Goal: Information Seeking & Learning: Learn about a topic

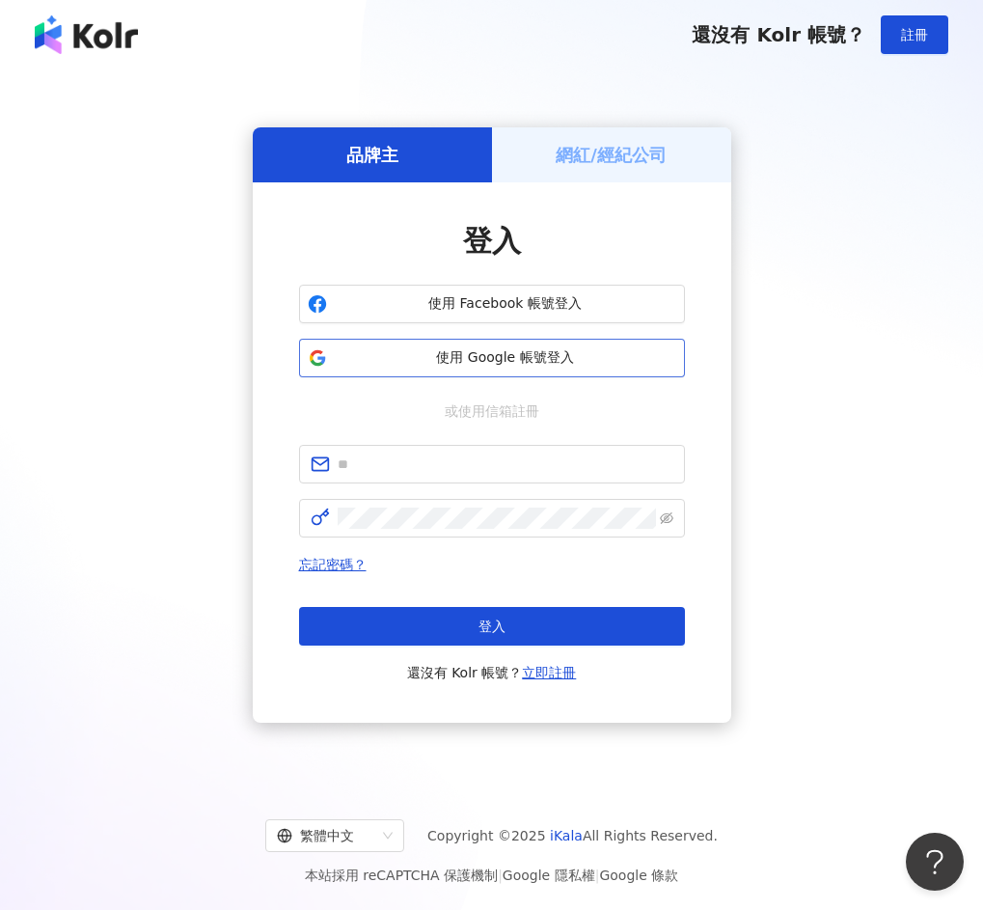
click at [509, 352] on span "使用 Google 帳號登入" at bounding box center [505, 357] width 341 height 19
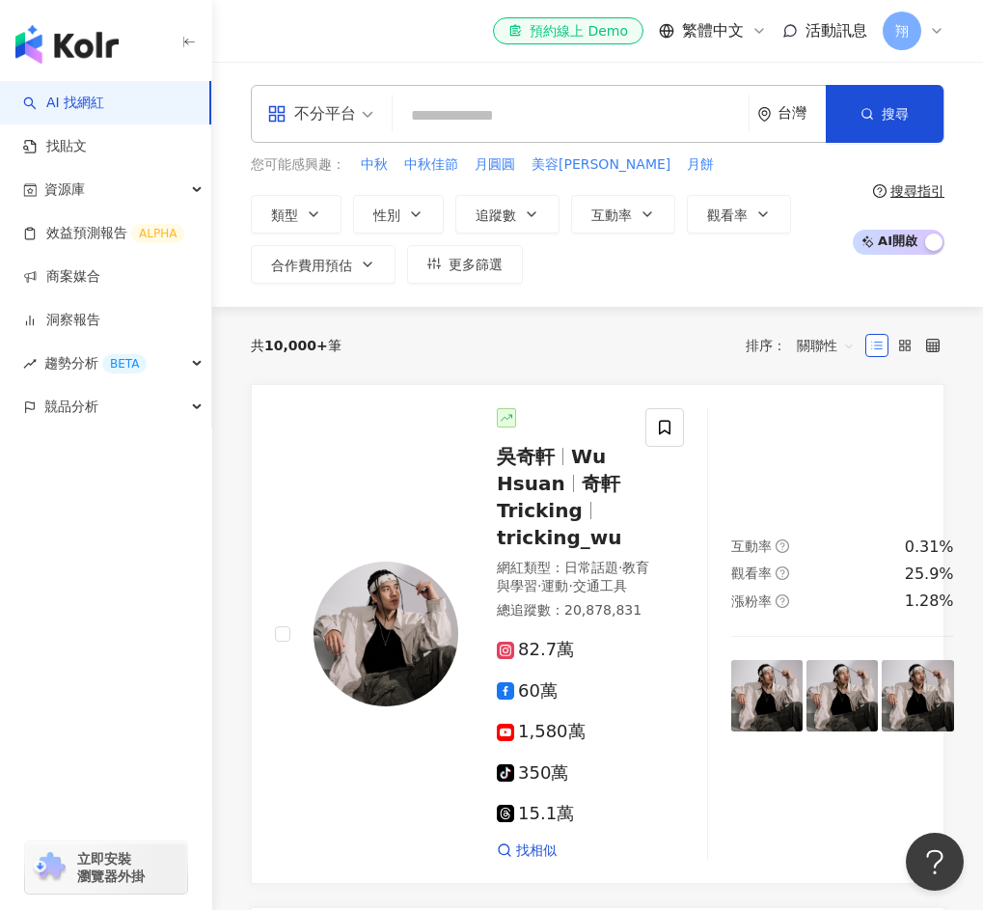
click at [312, 16] on div "el-icon-cs 預約線上 Demo 繁體中文 活動訊息 [PERSON_NAME]" at bounding box center [598, 31] width 694 height 62
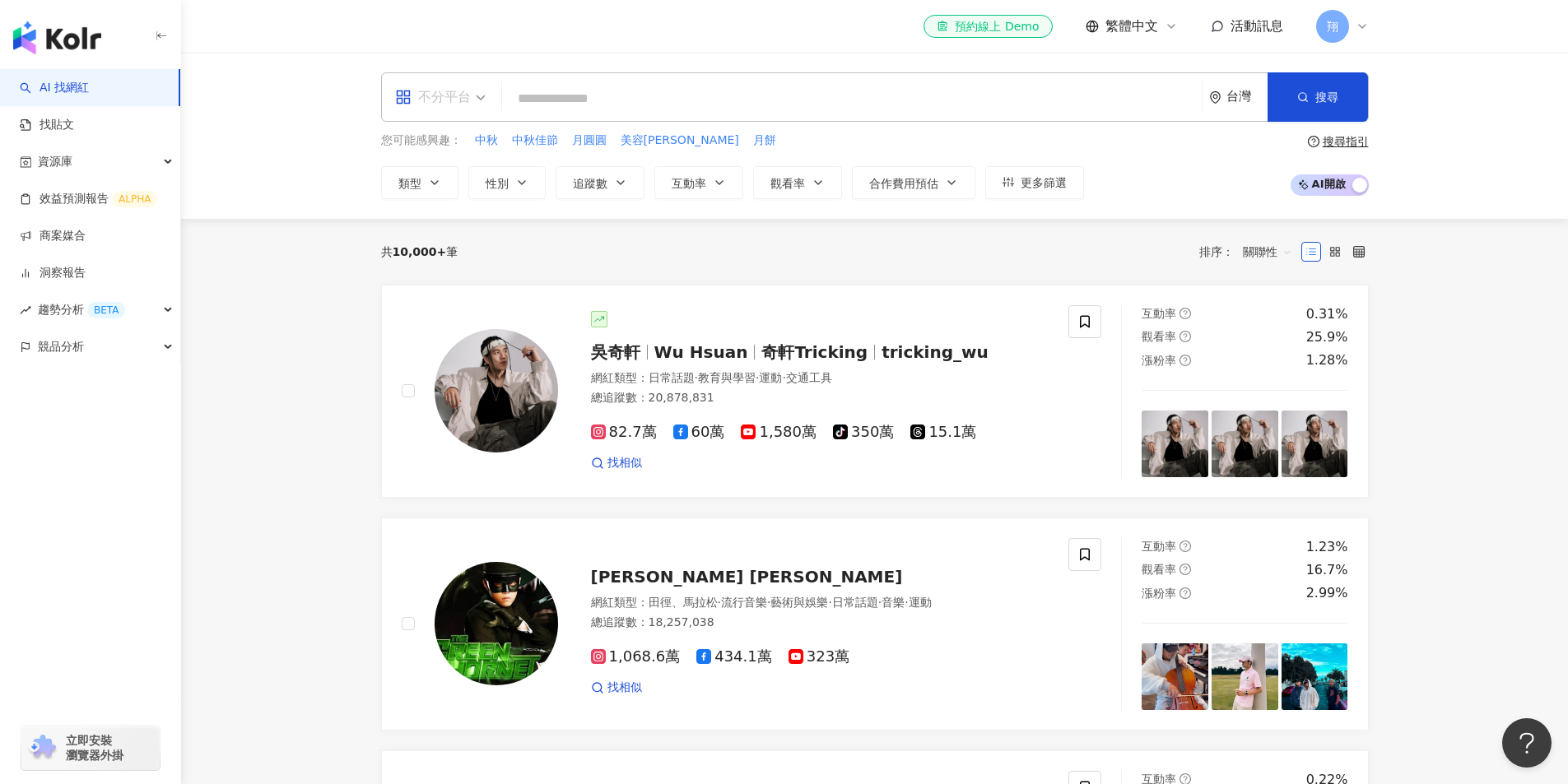
click at [471, 94] on span "不分平台" at bounding box center [440, 96] width 90 height 26
click at [838, 186] on span "合作費用預估" at bounding box center [903, 183] width 69 height 13
click at [788, 187] on span "觀看率" at bounding box center [787, 183] width 35 height 13
click at [709, 177] on button "互動率" at bounding box center [699, 183] width 89 height 33
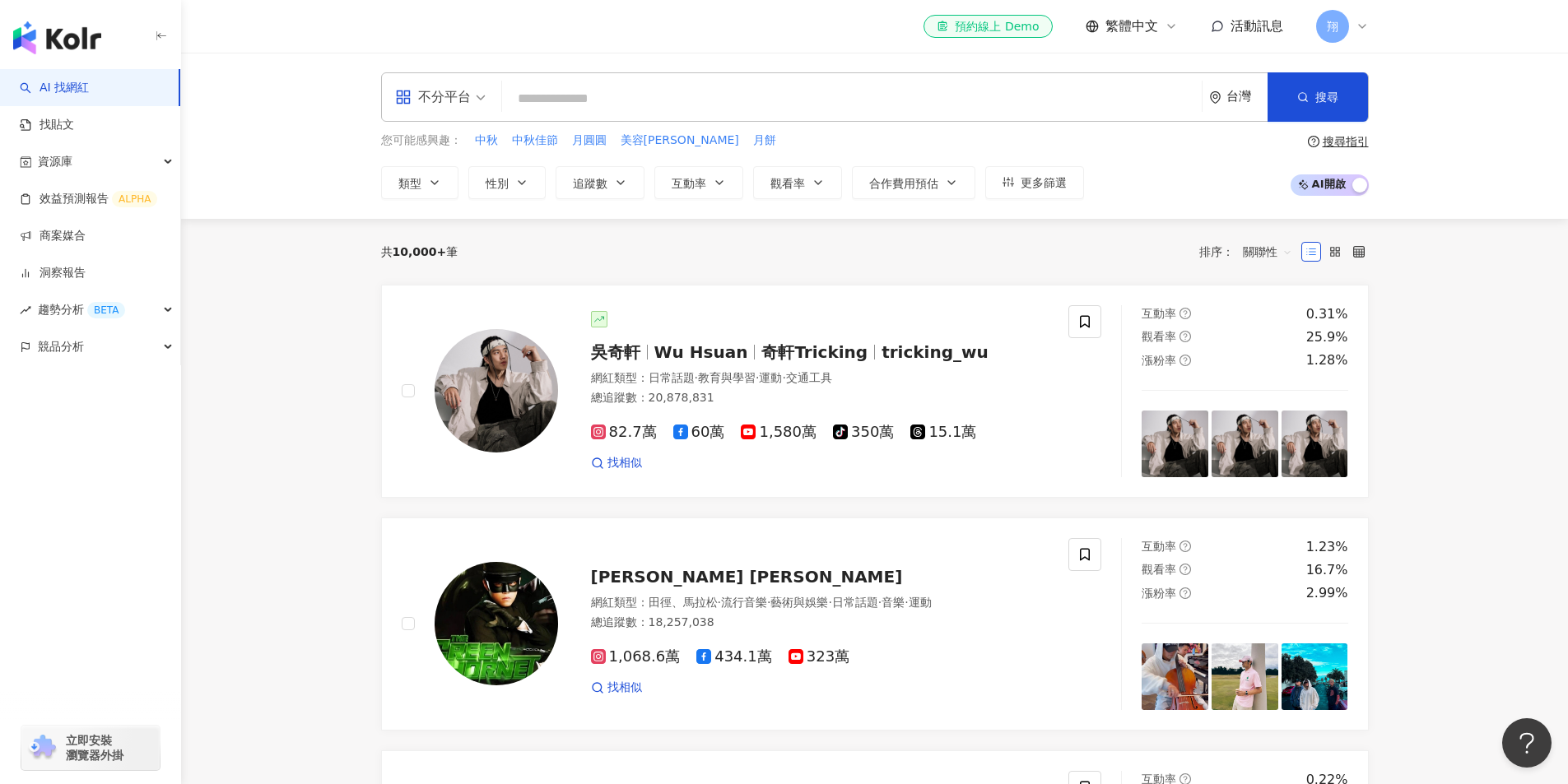
click at [378, 189] on div "不分平台 台灣 搜尋 您可能感興趣： 中秋 中秋佳節 月圓圓 美容柚香澡 月餅 類型 性別 追蹤數 互動率 觀看率 合作費用預估 更多篩選 選擇合作費用預估 …" at bounding box center [874, 136] width 1054 height 127
click at [418, 196] on button "類型" at bounding box center [420, 183] width 78 height 33
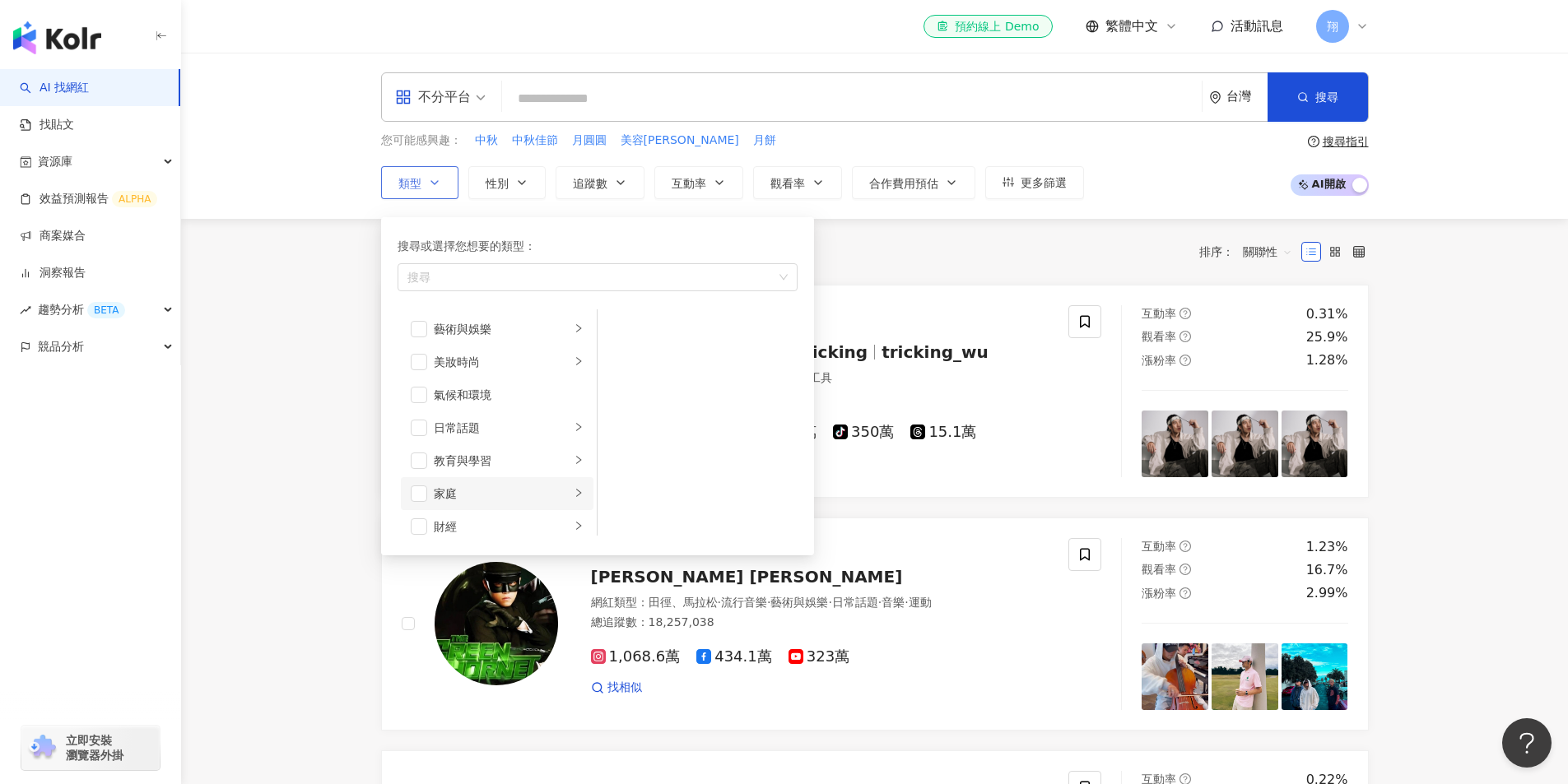
scroll to position [82, 0]
click at [486, 417] on div "家庭" at bounding box center [502, 411] width 136 height 18
click at [615, 330] on span "button" at bounding box center [618, 328] width 16 height 16
click at [514, 190] on button "性別" at bounding box center [507, 183] width 78 height 33
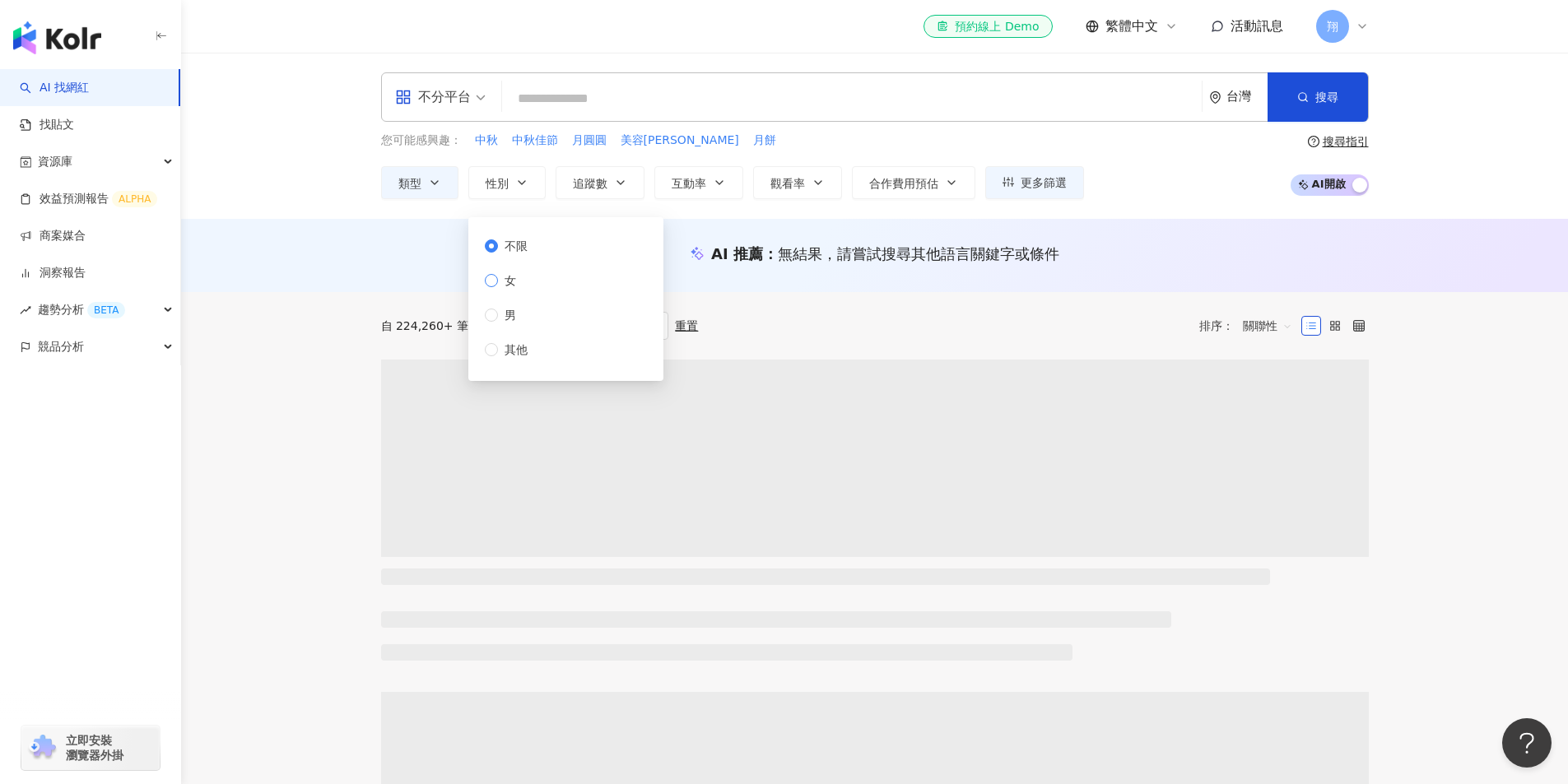
click at [523, 281] on label "女" at bounding box center [509, 280] width 49 height 18
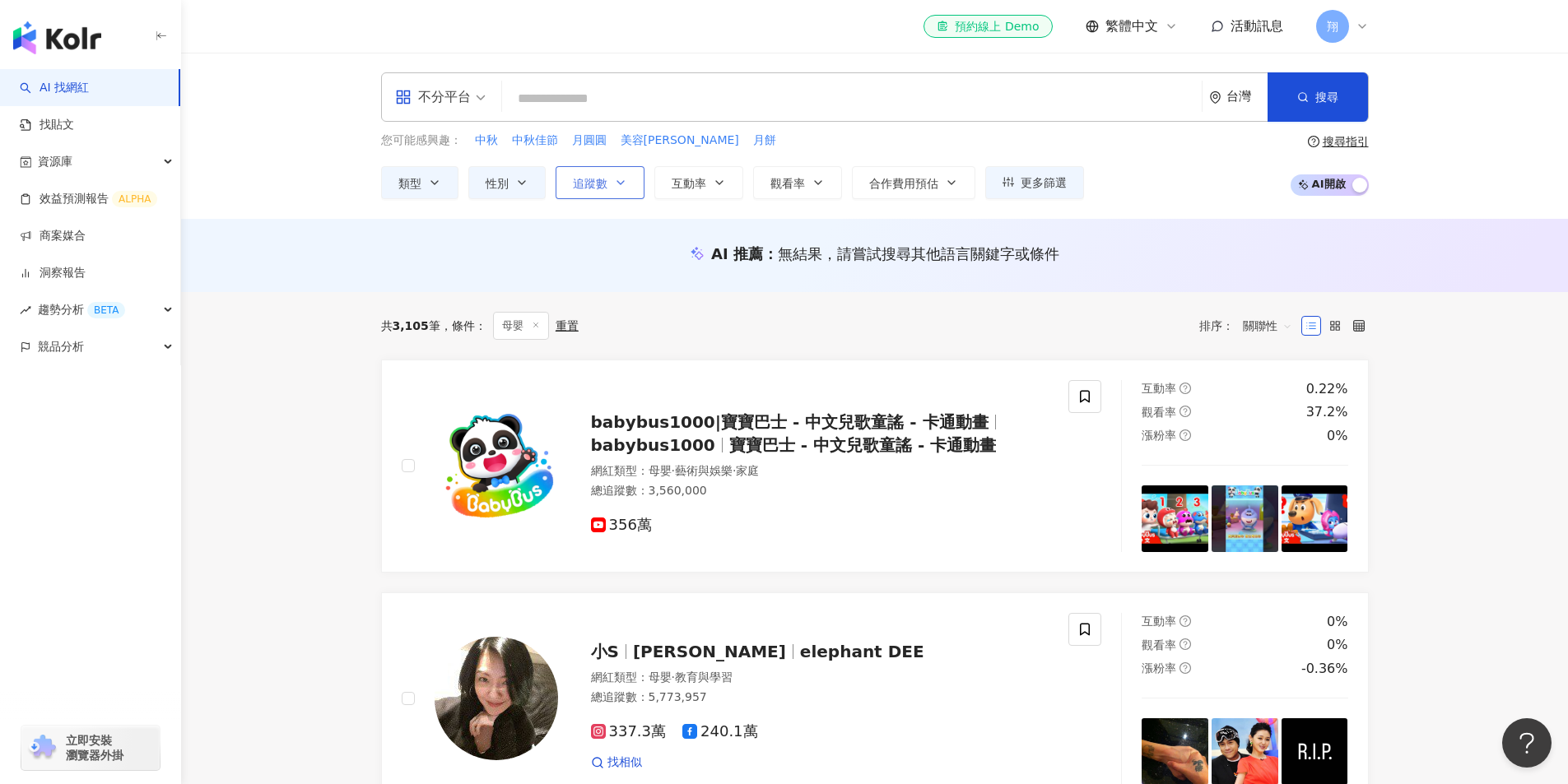
click at [587, 184] on span "追蹤數" at bounding box center [589, 183] width 35 height 13
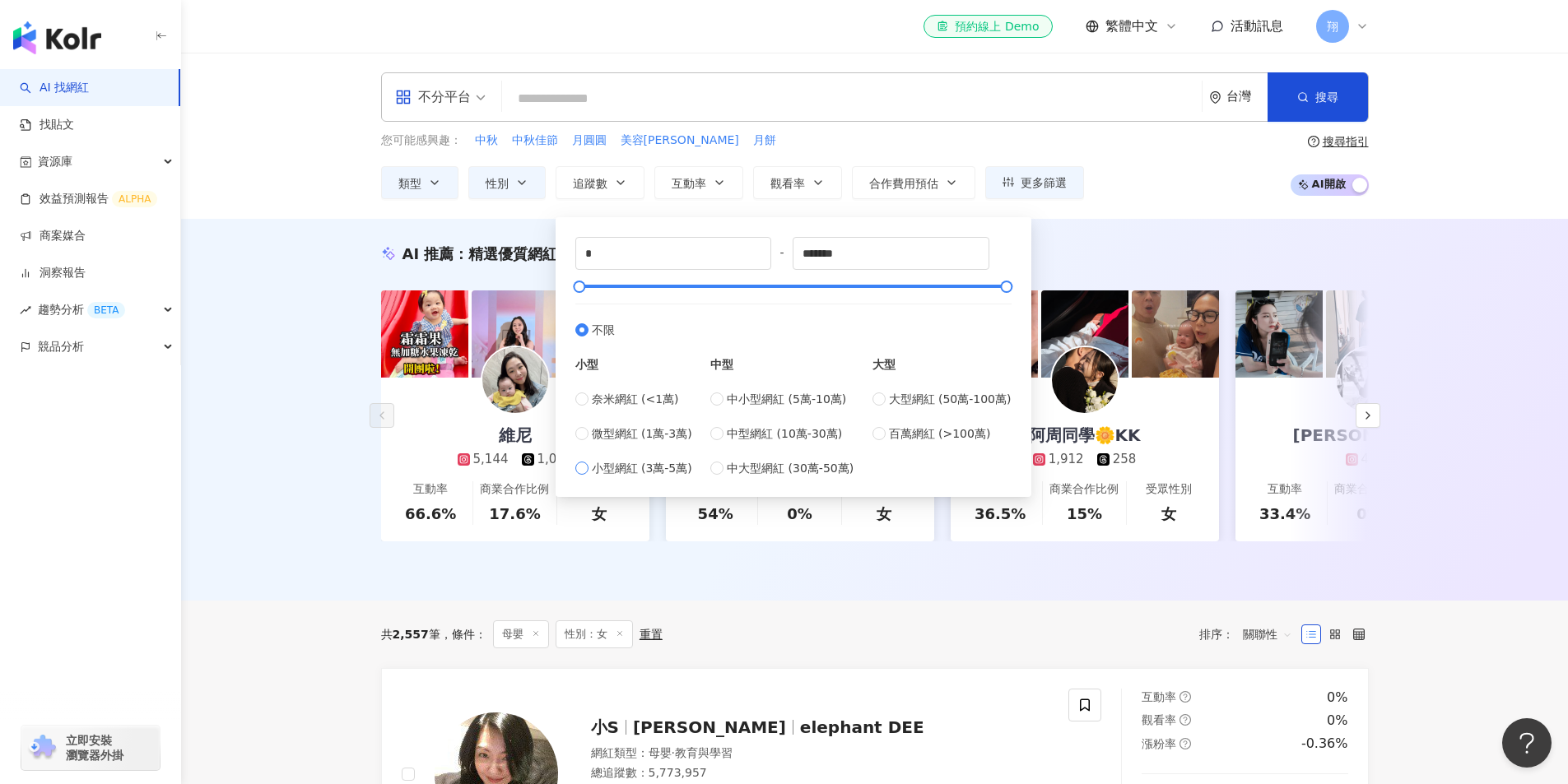
click at [662, 470] on span "小型網紅 (3萬-5萬)" at bounding box center [642, 467] width 101 height 18
type input "*****"
click at [613, 183] on button "追蹤數" at bounding box center [600, 183] width 89 height 33
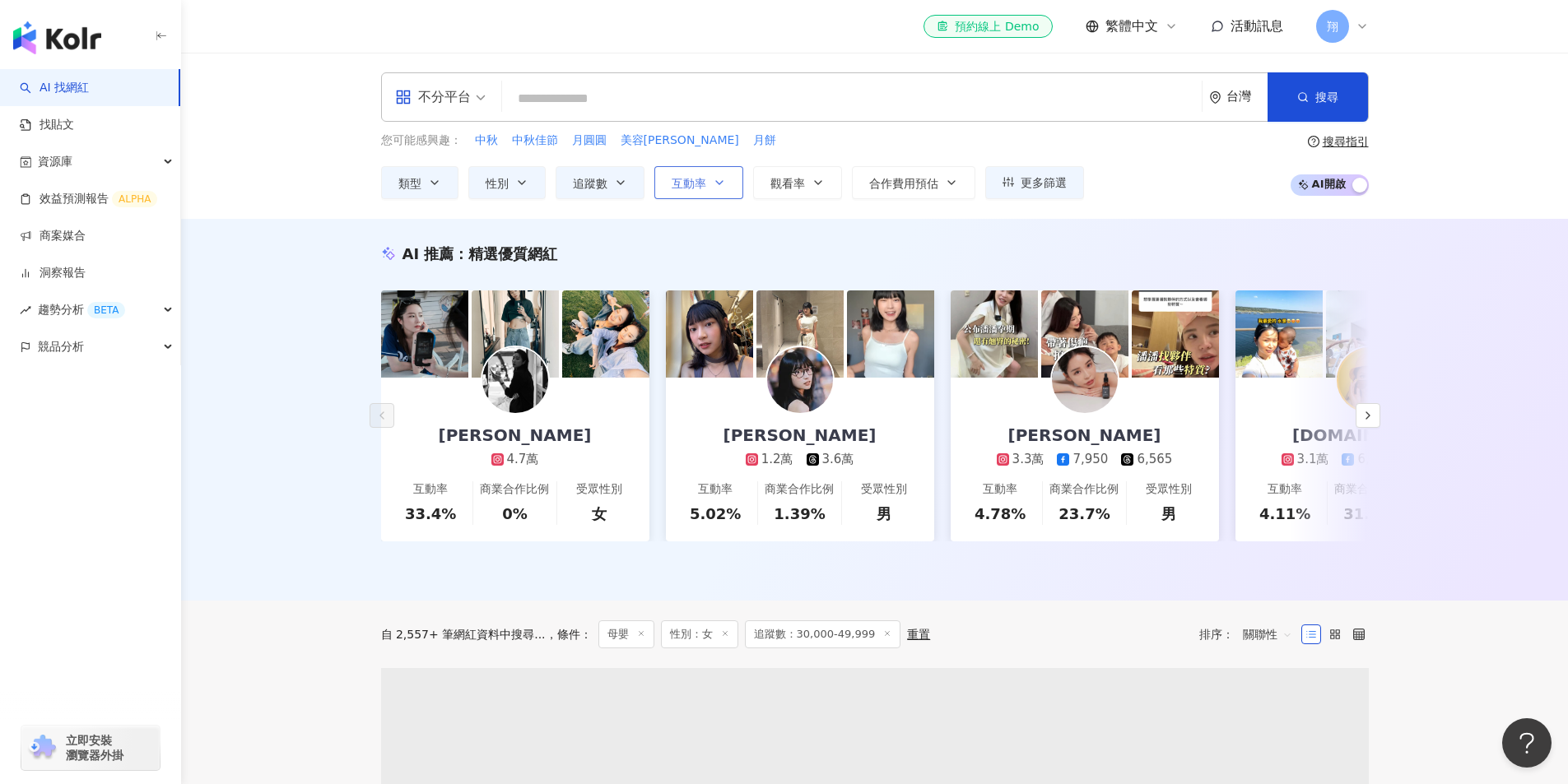
click at [714, 178] on icon "button" at bounding box center [718, 182] width 13 height 13
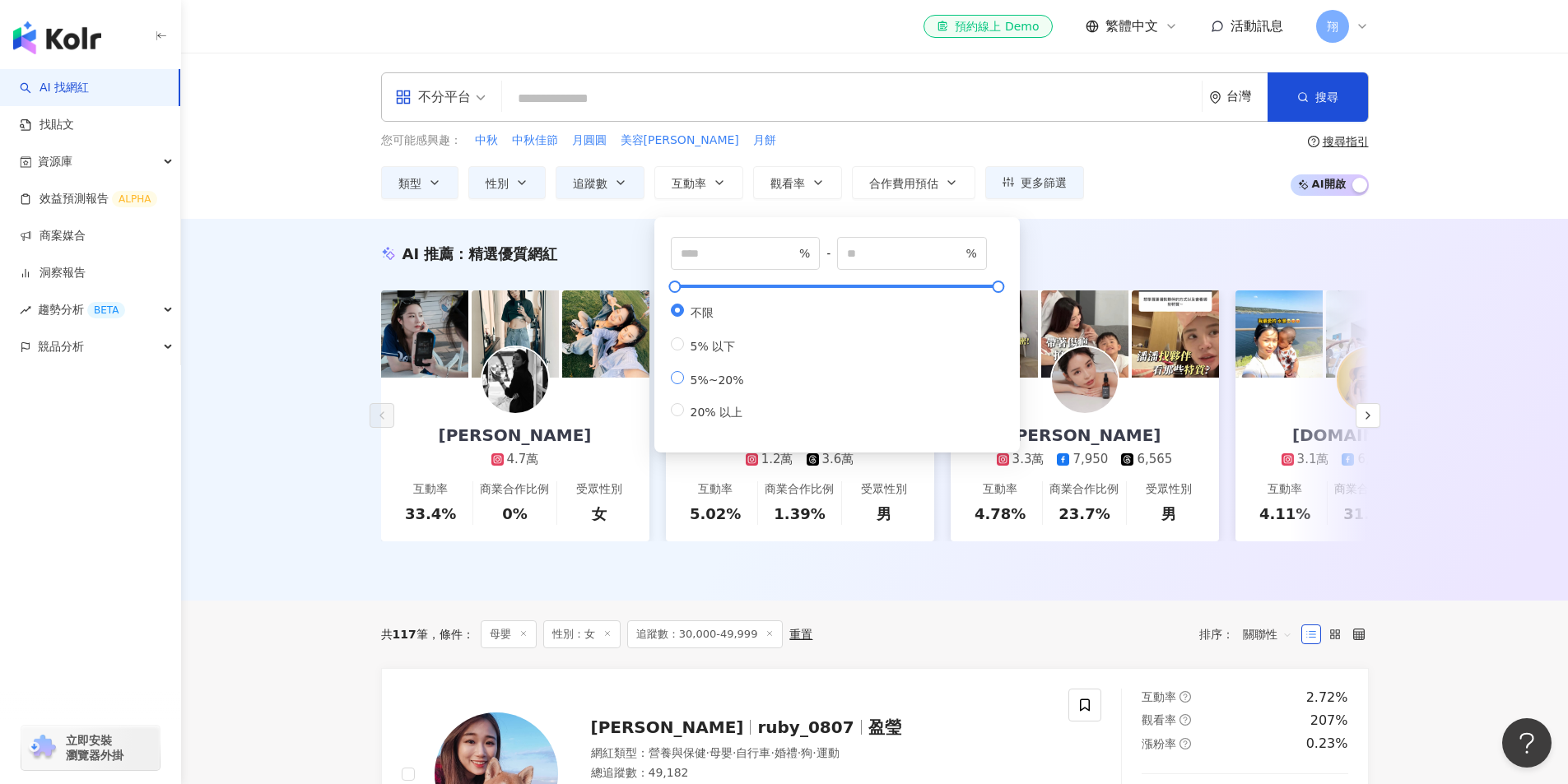
click at [729, 382] on span "5%~20%" at bounding box center [717, 380] width 67 height 13
type input "*"
type input "**"
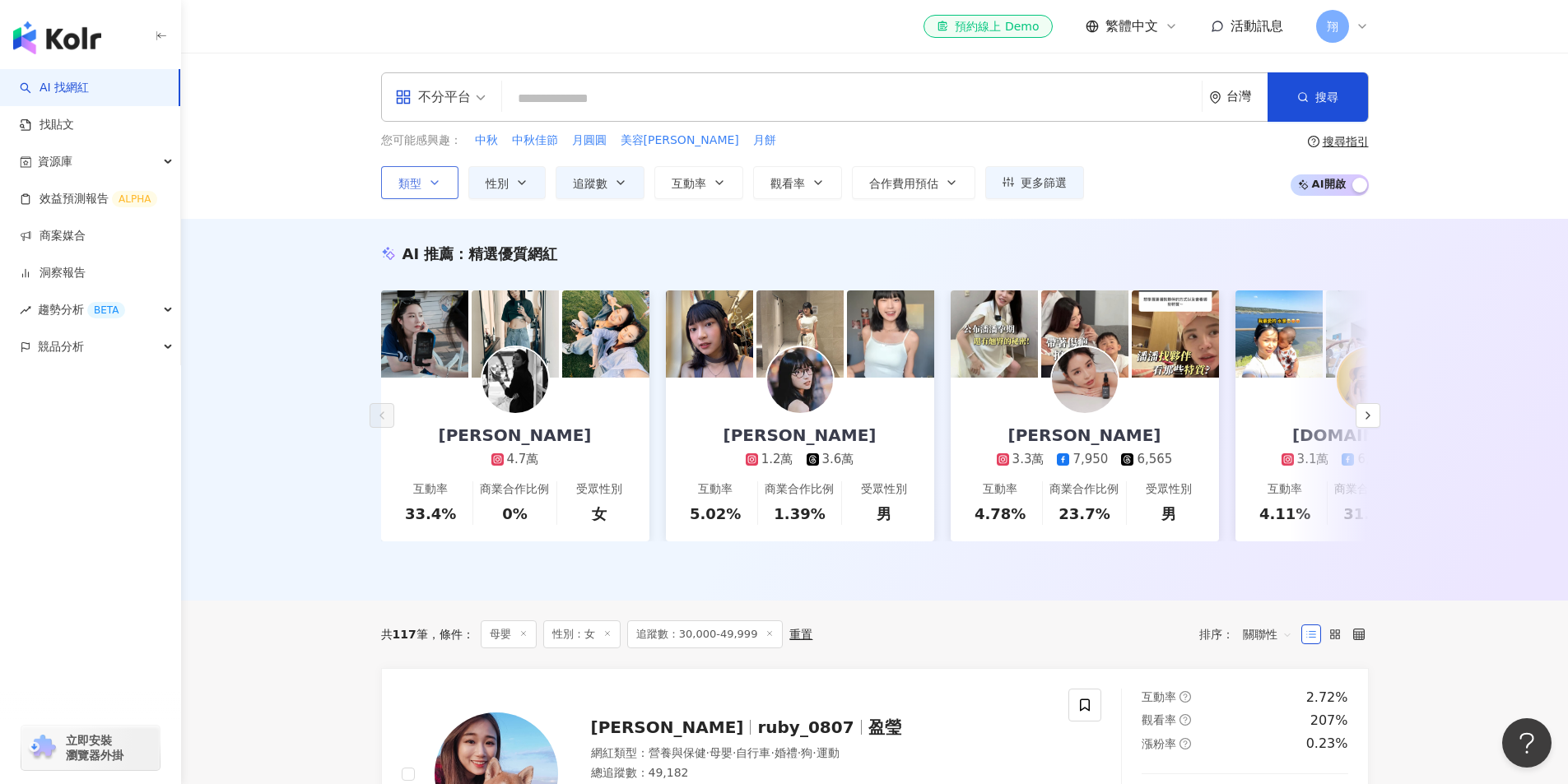
click at [436, 177] on icon "button" at bounding box center [434, 182] width 13 height 13
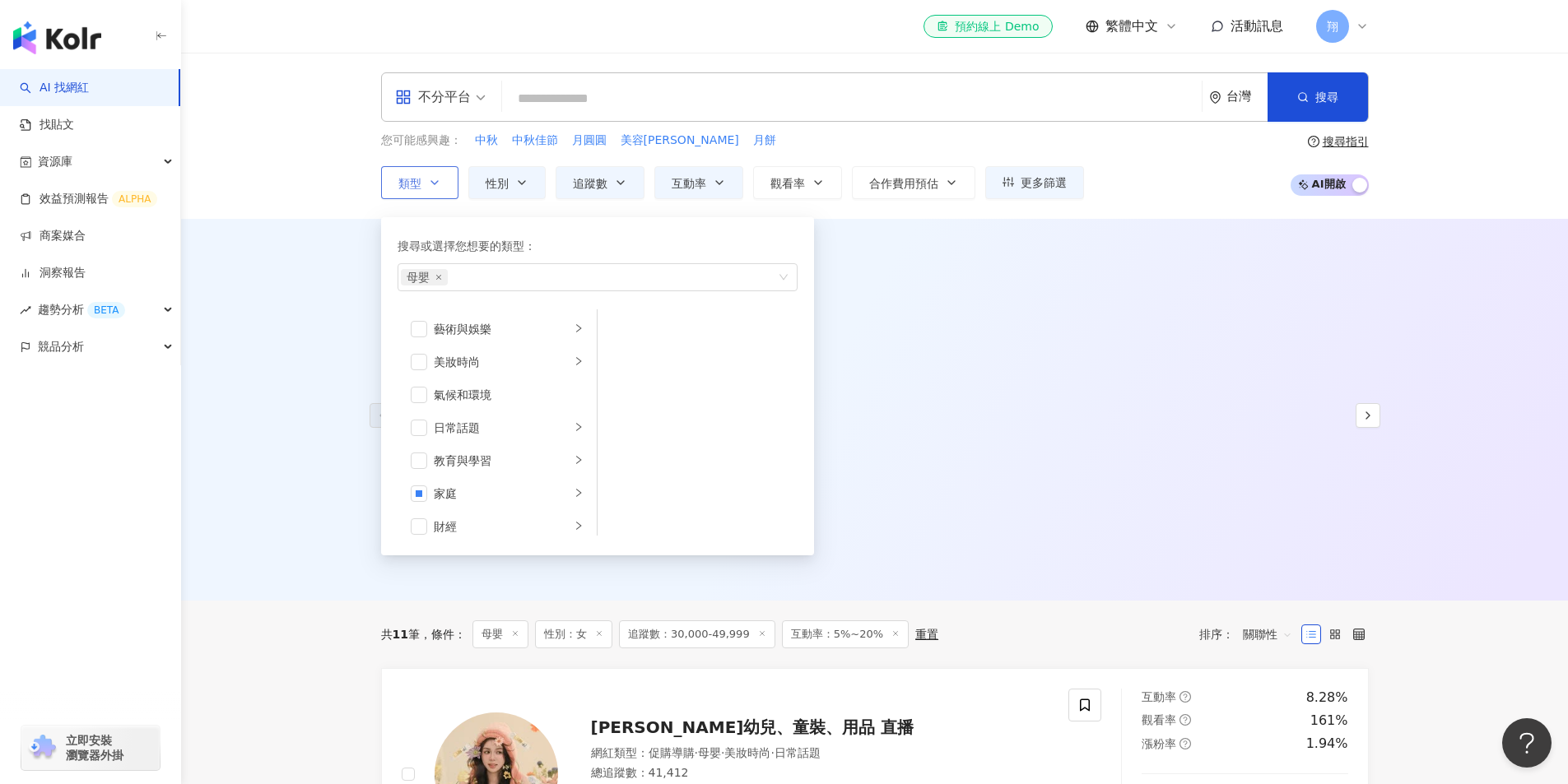
click at [436, 176] on icon "button" at bounding box center [434, 182] width 13 height 13
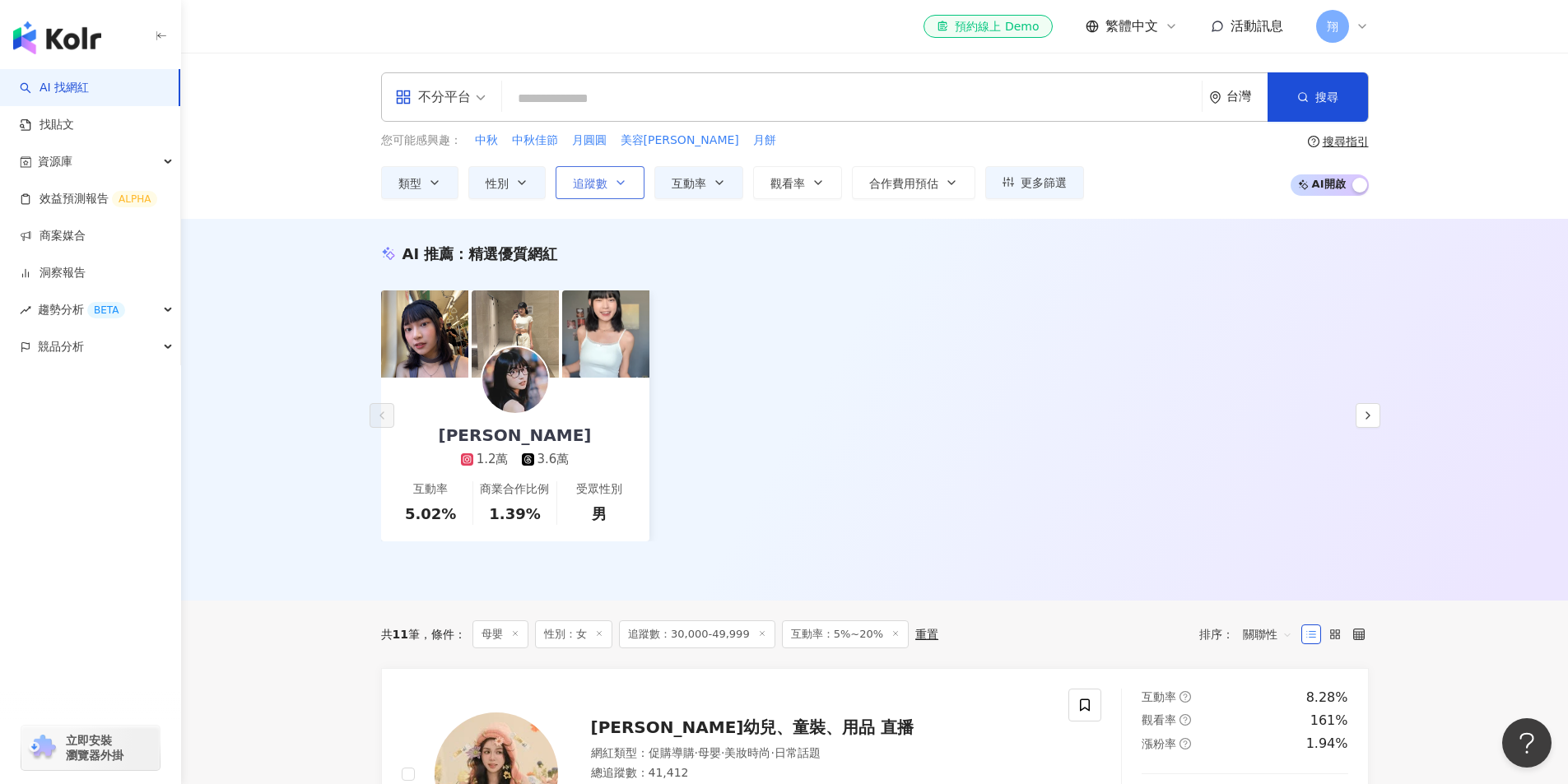
click at [589, 183] on span "追蹤數" at bounding box center [589, 183] width 35 height 13
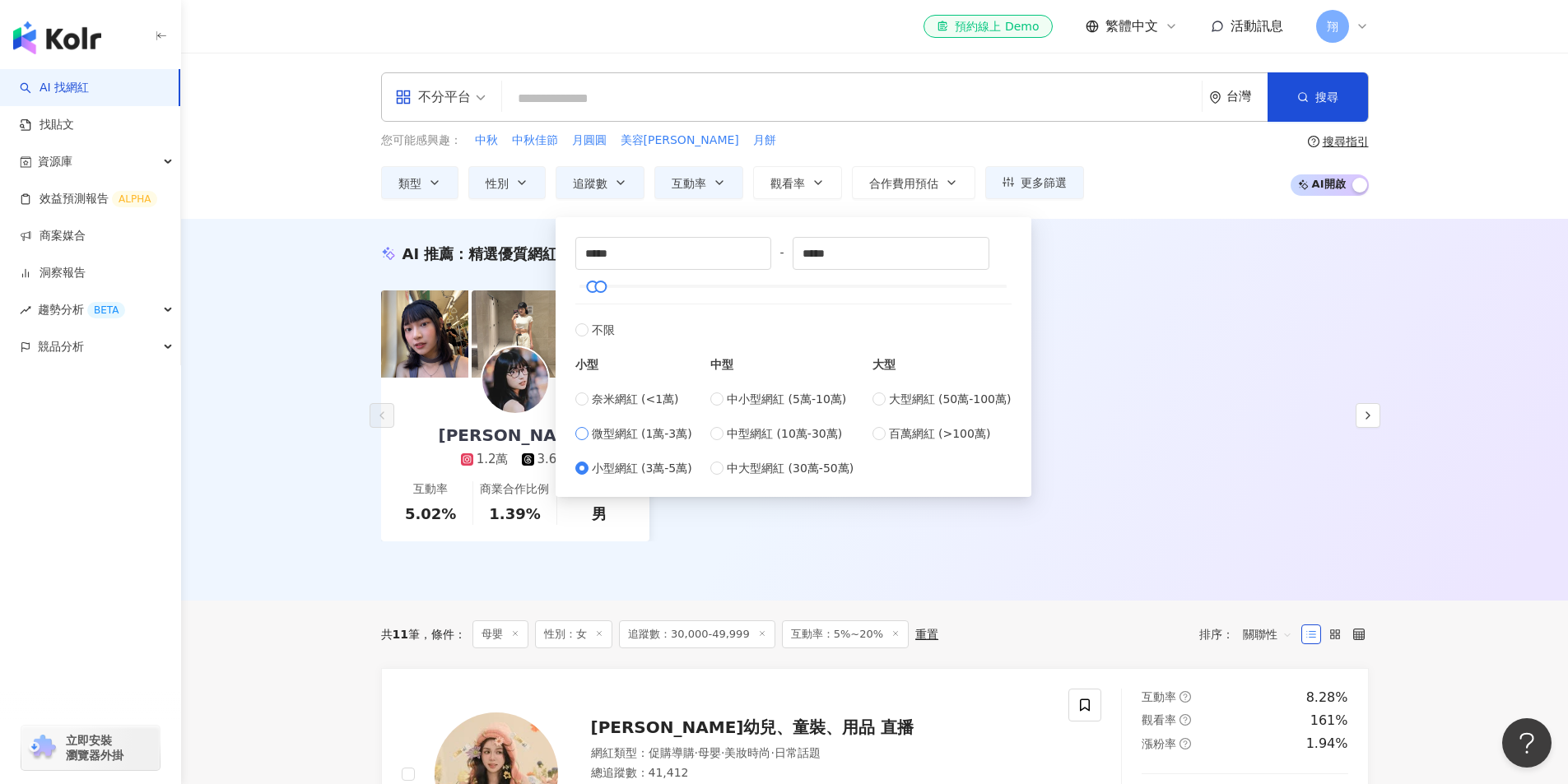
click at [638, 430] on span "微型網紅 (1萬-3萬)" at bounding box center [642, 433] width 101 height 18
type input "*****"
click at [838, 265] on div "AI 推薦 ： 精選優質網紅 [PERSON_NAME] 1.2萬 3.6萬 互動率 5.02% 商業合作比例 1.39% 受眾性別 男 對您有幫助嗎？" at bounding box center [874, 413] width 1054 height 339
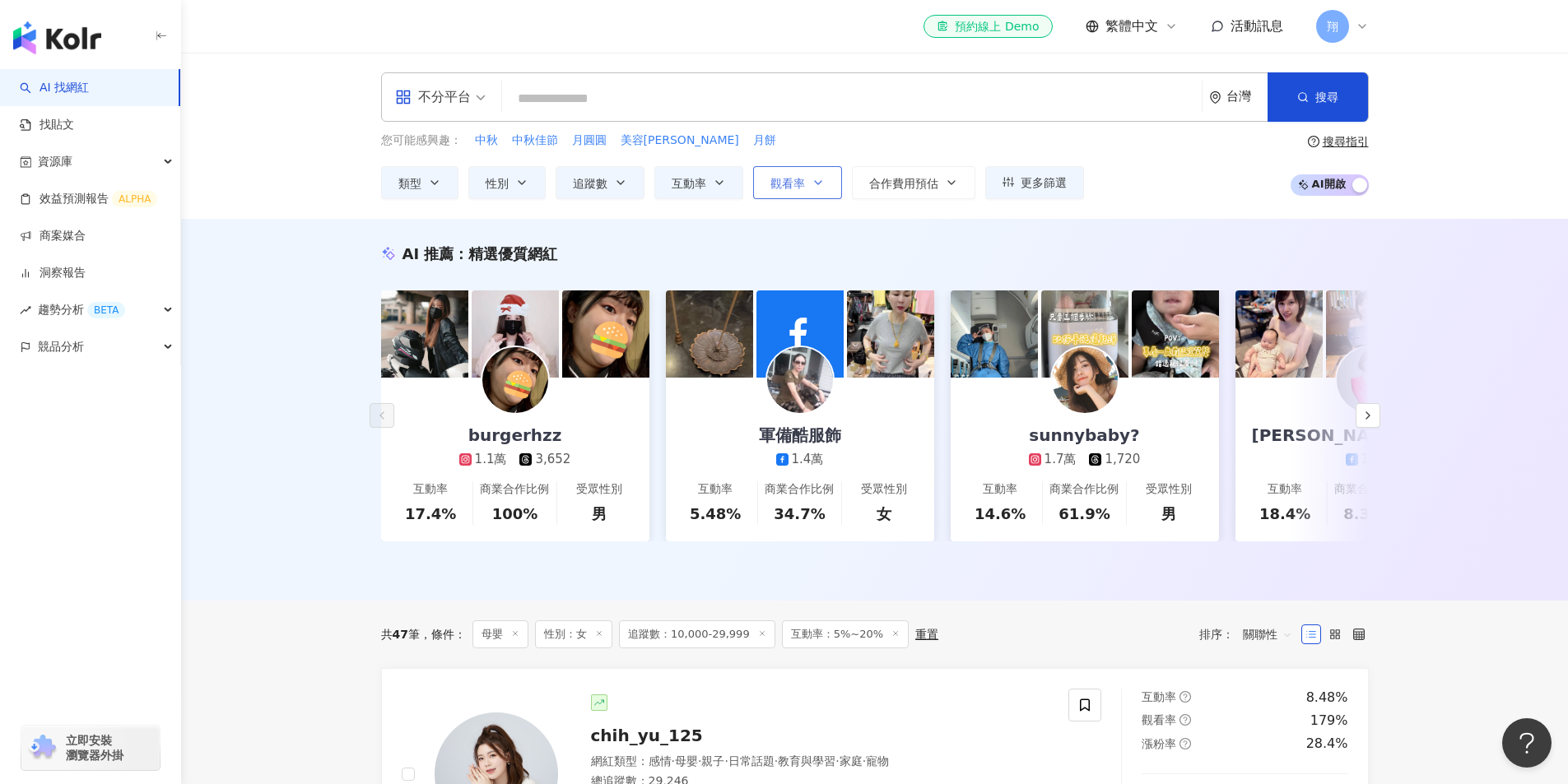
click at [792, 180] on span "觀看率" at bounding box center [787, 183] width 35 height 13
click at [838, 183] on span "合作費用預估" at bounding box center [903, 183] width 69 height 13
click at [162, 346] on div "競品分析" at bounding box center [90, 346] width 180 height 37
click at [85, 269] on link "洞察報告" at bounding box center [52, 273] width 66 height 16
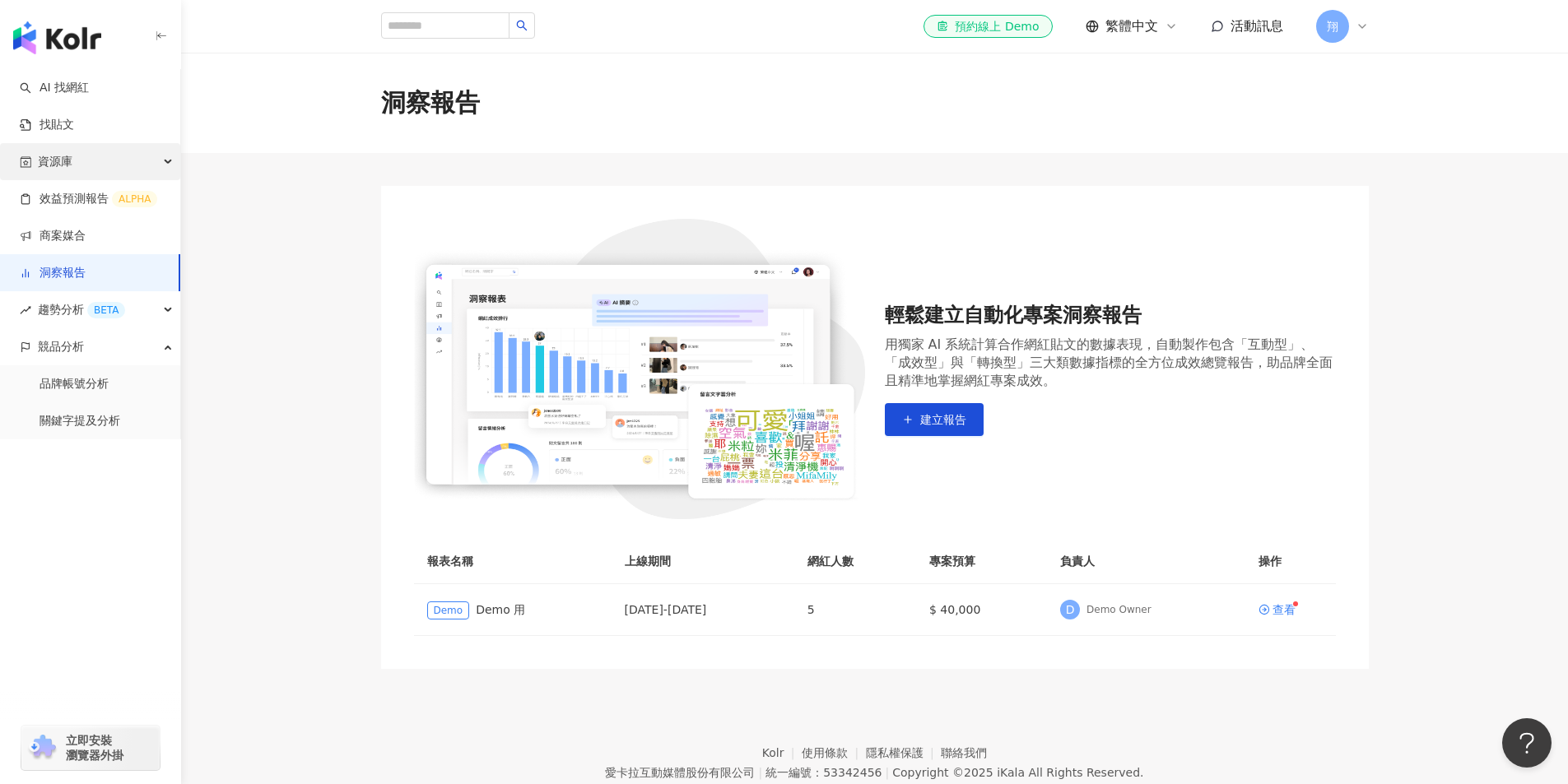
click at [136, 155] on div "資源庫" at bounding box center [90, 161] width 180 height 37
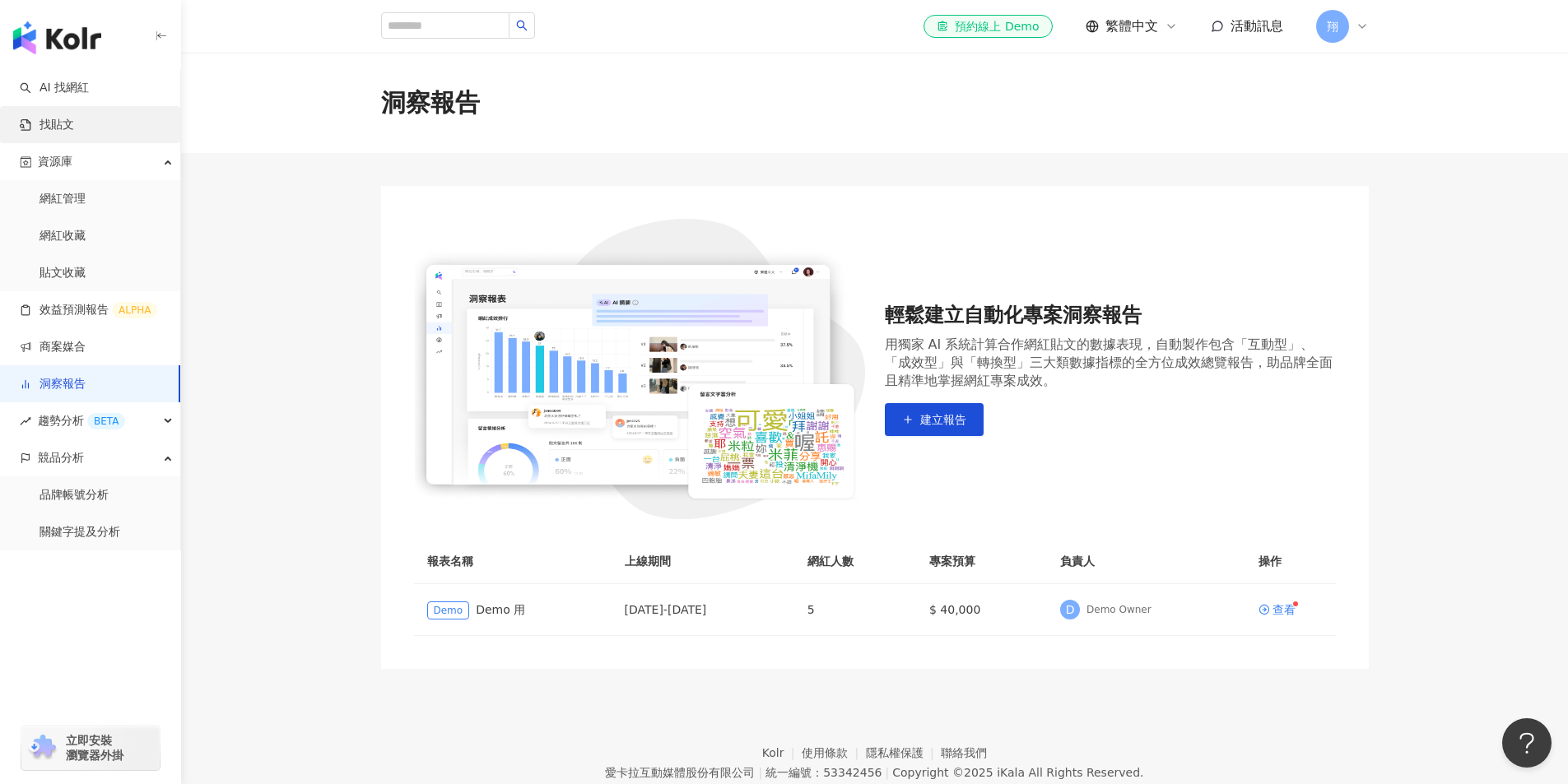
click at [74, 131] on link "找貼文" at bounding box center [47, 125] width 55 height 16
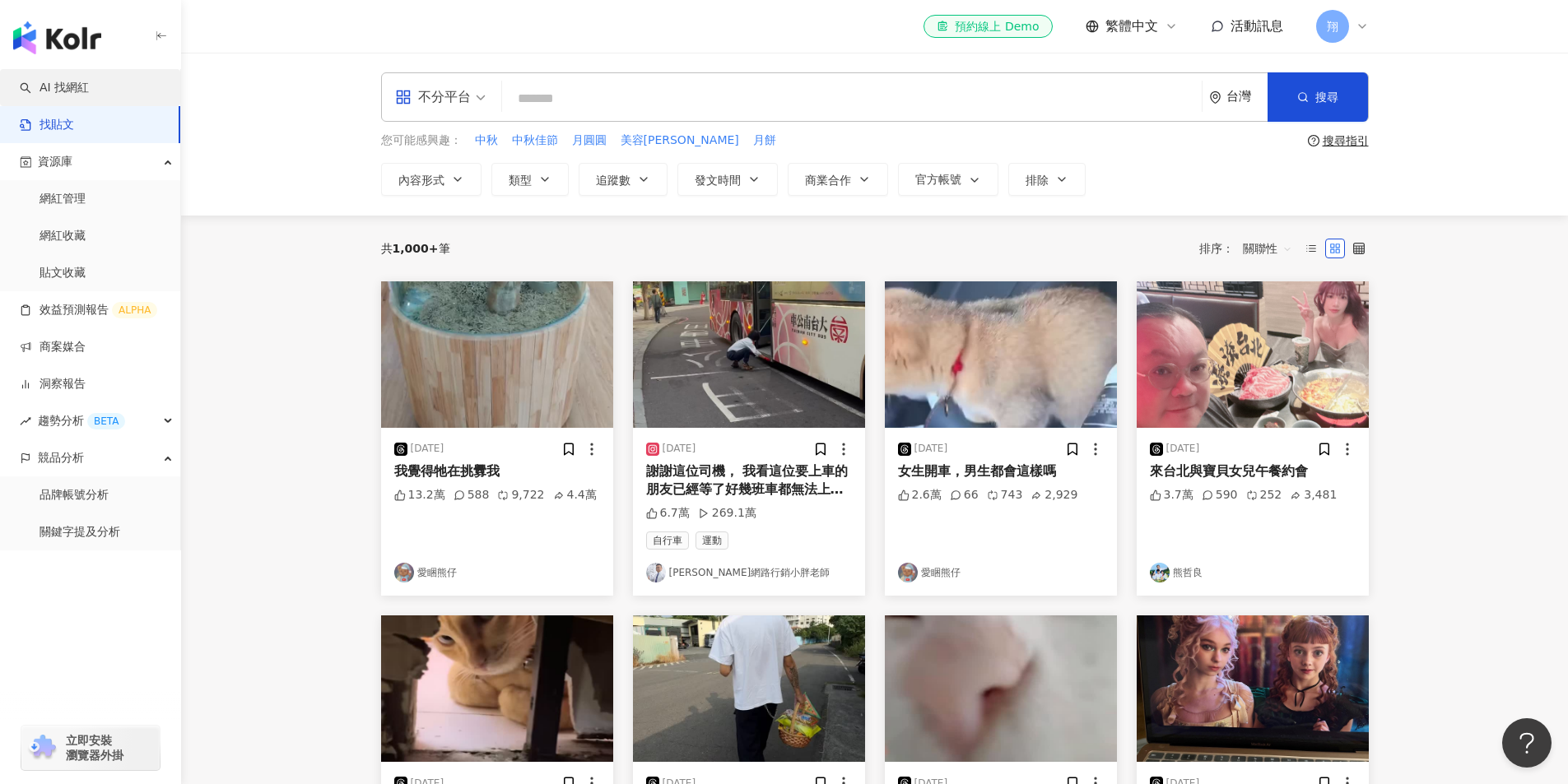
click at [89, 90] on link "AI 找網紅" at bounding box center [54, 88] width 69 height 16
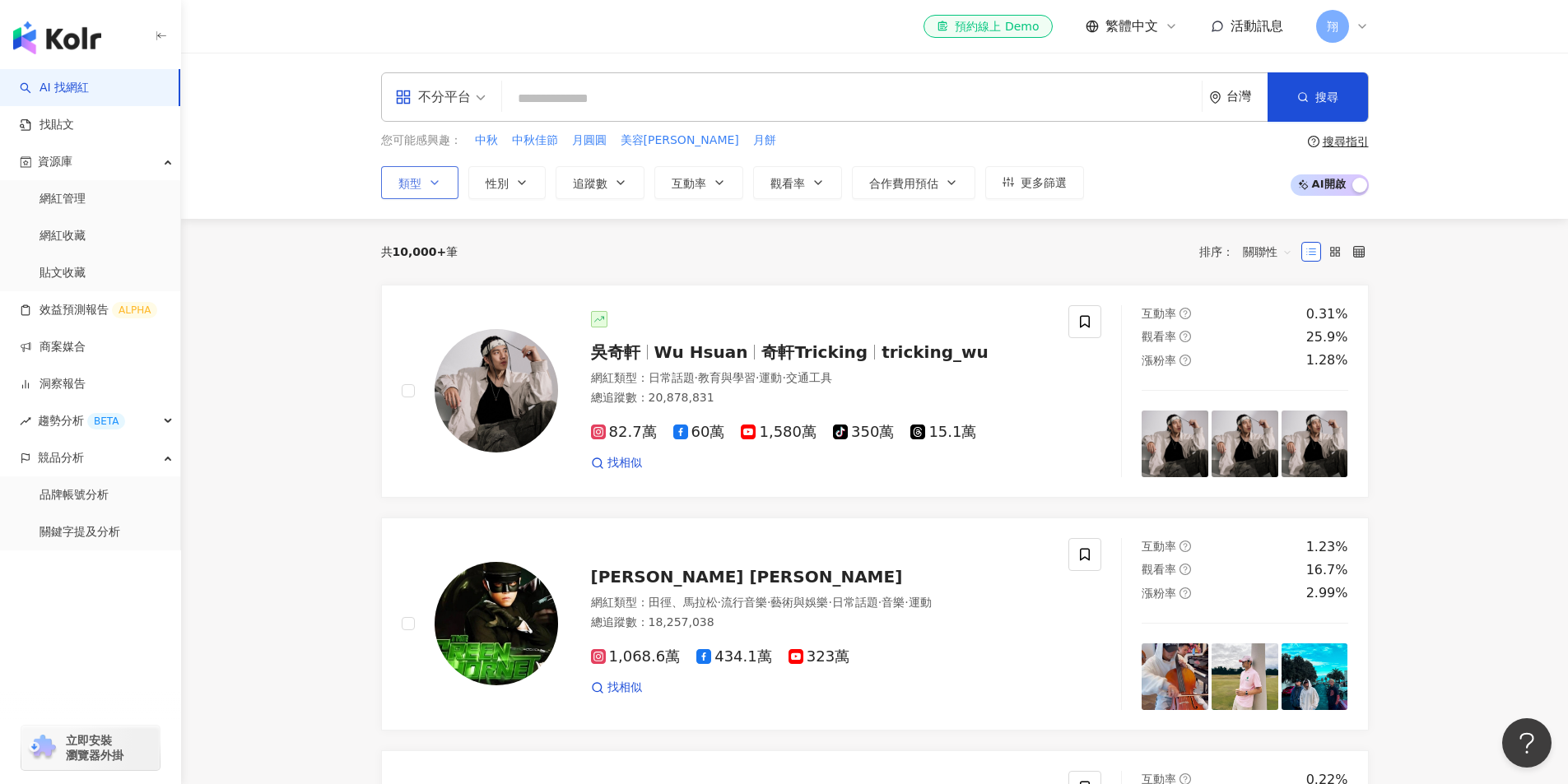
click at [438, 185] on icon "button" at bounding box center [434, 182] width 13 height 13
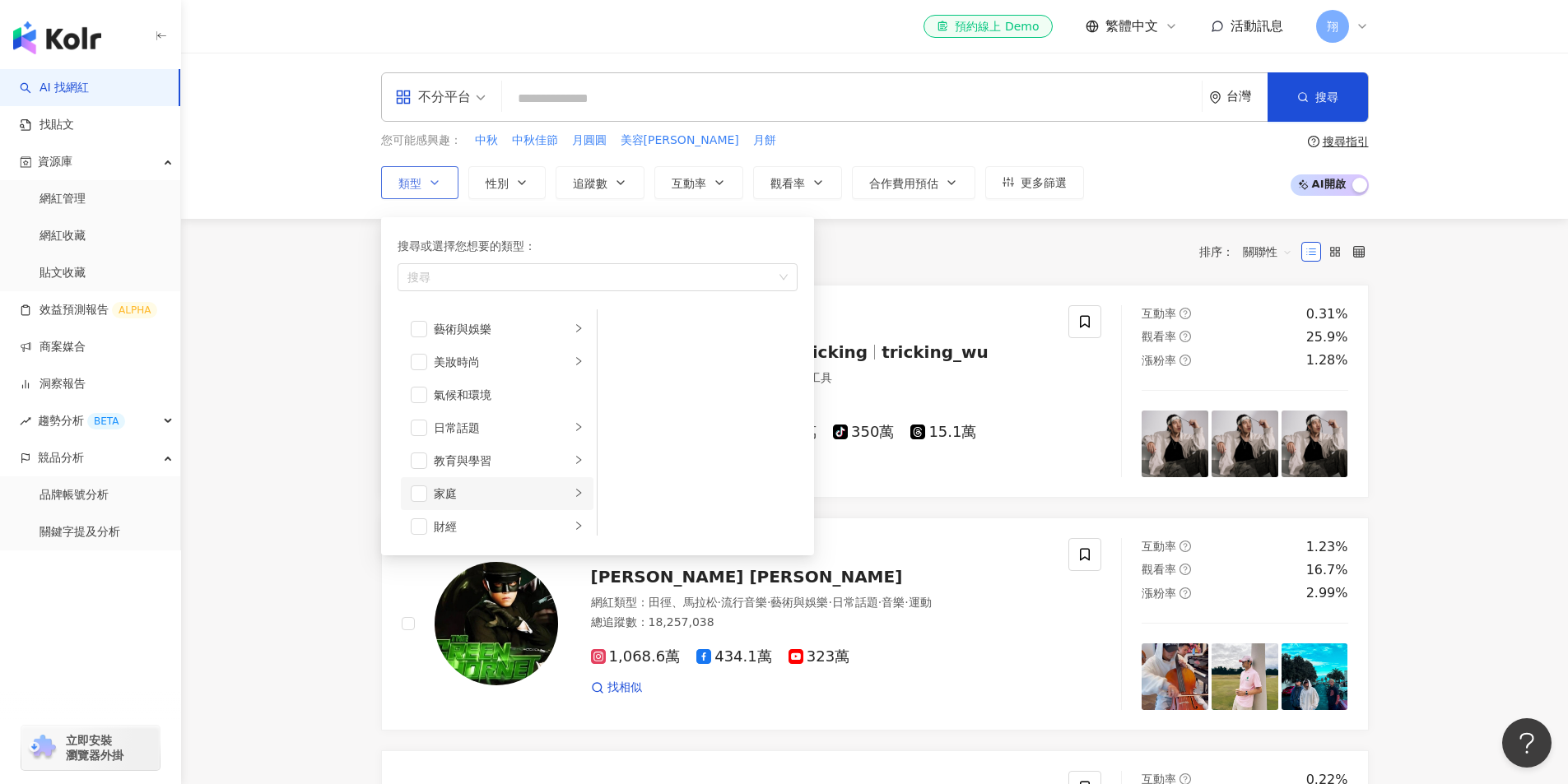
click at [573, 492] on icon "right" at bounding box center [578, 493] width 10 height 10
click at [621, 361] on span "button" at bounding box center [618, 362] width 16 height 16
click at [617, 319] on li "母嬰" at bounding box center [697, 329] width 194 height 33
click at [624, 369] on span "button" at bounding box center [618, 362] width 16 height 16
click at [617, 366] on span "button" at bounding box center [618, 362] width 16 height 16
